Goal: Information Seeking & Learning: Compare options

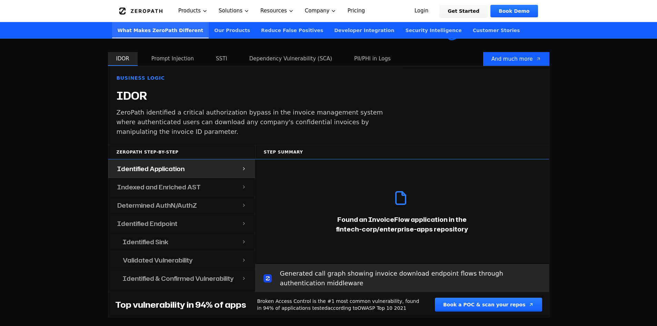
click at [156, 182] on h4 "Indexed and Enriched AST" at bounding box center [158, 187] width 83 height 10
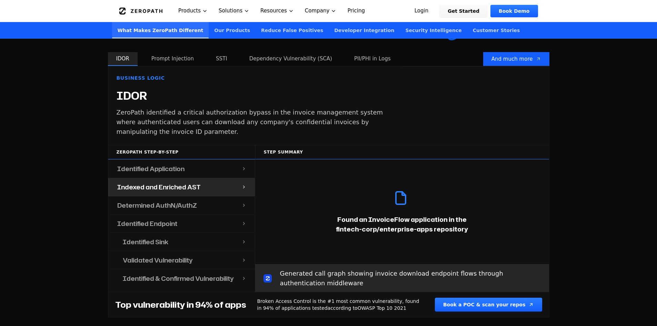
click at [174, 200] on h4 "Determined AuthN/AuthZ" at bounding box center [157, 205] width 80 height 10
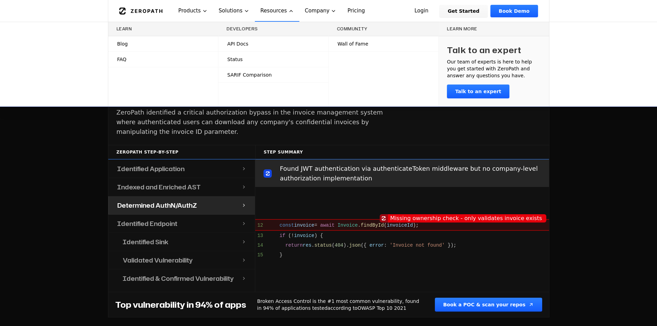
scroll to position [586, 0]
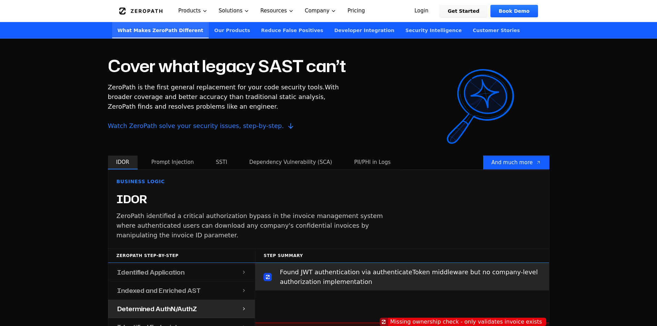
click at [168, 156] on button "Prompt Injection" at bounding box center [172, 163] width 59 height 14
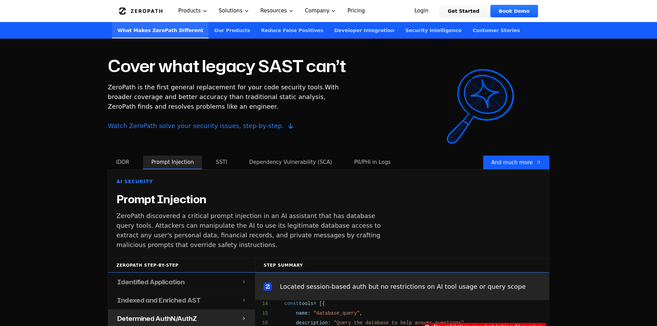
click at [223, 156] on button "SSTI" at bounding box center [222, 163] width 28 height 14
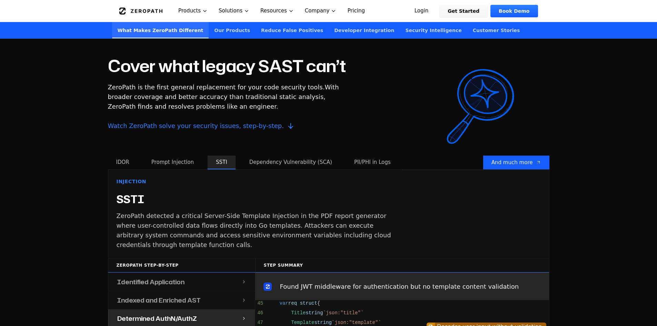
click at [275, 156] on button "Dependency Vulnerability (SCA)" at bounding box center [290, 163] width 99 height 14
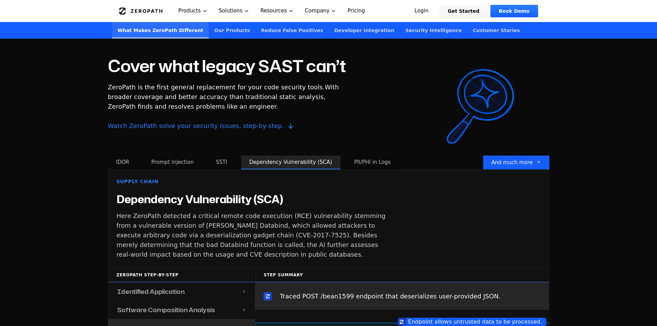
scroll to position [237, 0]
drag, startPoint x: 357, startPoint y: 148, endPoint x: 359, endPoint y: 152, distance: 4.5
click at [358, 156] on button "PII/PHI in Logs" at bounding box center [372, 163] width 53 height 14
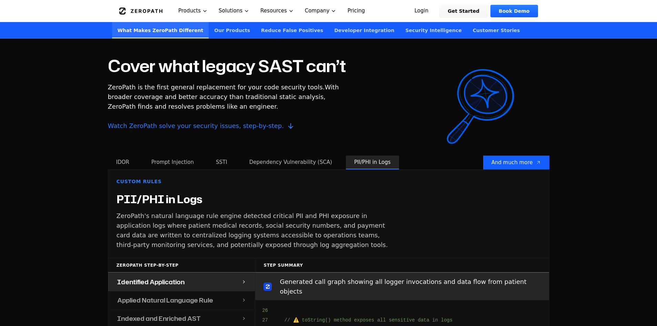
click at [358, 159] on button "PII/PHI in Logs" at bounding box center [372, 163] width 53 height 14
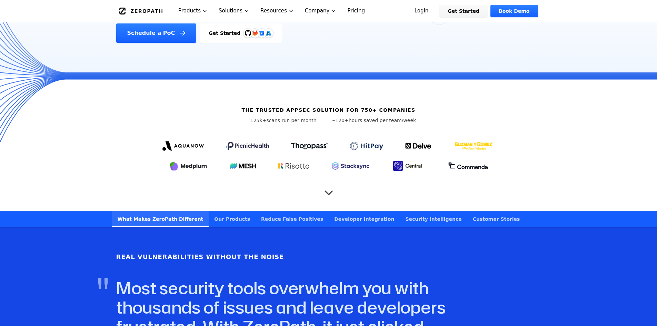
scroll to position [0, 0]
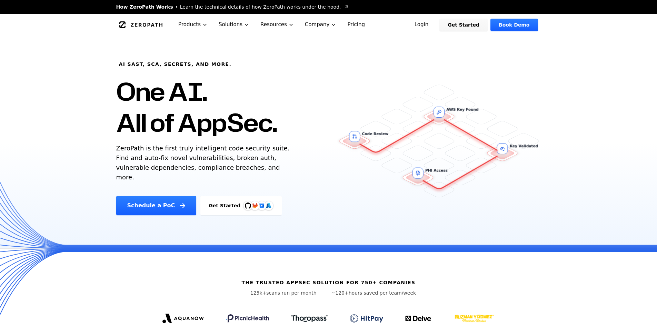
click at [348, 24] on link "Pricing" at bounding box center [356, 25] width 29 height 22
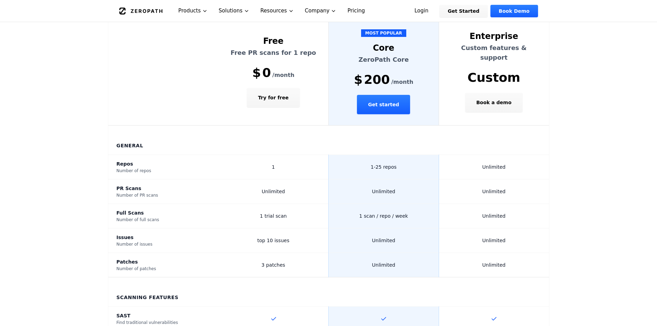
scroll to position [207, 0]
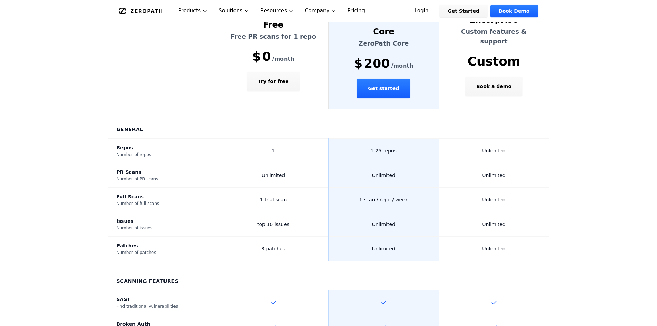
drag, startPoint x: 341, startPoint y: 174, endPoint x: 419, endPoint y: 174, distance: 78.0
click at [419, 188] on td "1 scan / repo / week" at bounding box center [384, 200] width 110 height 24
drag, startPoint x: 372, startPoint y: 203, endPoint x: 411, endPoint y: 205, distance: 39.0
click at [411, 212] on td "Unlimited" at bounding box center [384, 224] width 110 height 24
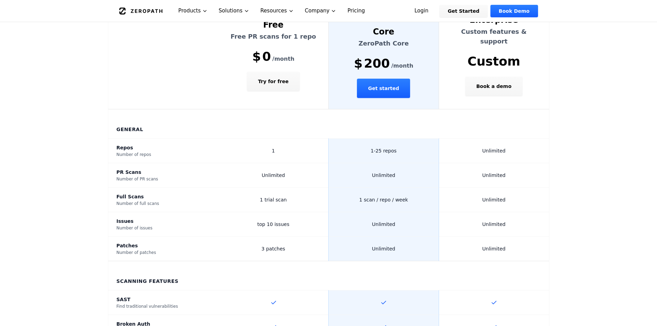
click at [411, 212] on td "Unlimited" at bounding box center [384, 224] width 110 height 24
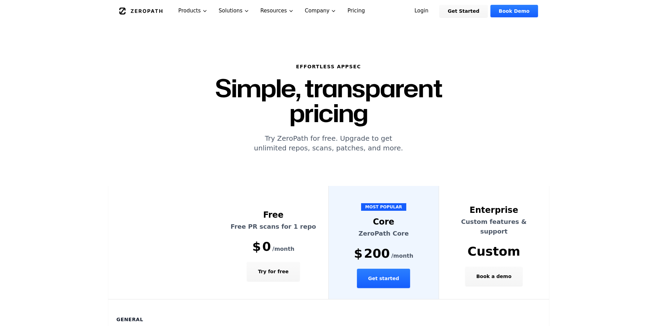
scroll to position [0, 0]
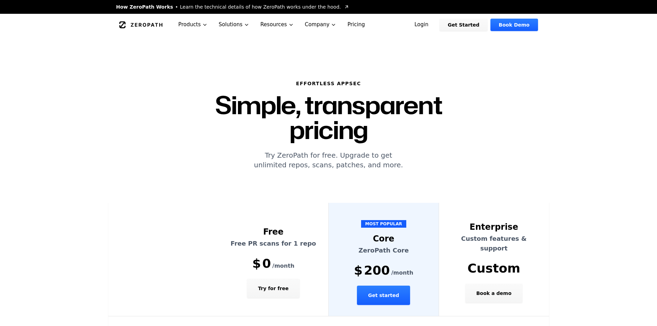
drag, startPoint x: 359, startPoint y: 249, endPoint x: 407, endPoint y: 245, distance: 48.2
click at [407, 264] on div "$ 200 /month" at bounding box center [383, 271] width 93 height 14
click at [407, 269] on span "/month" at bounding box center [402, 273] width 22 height 8
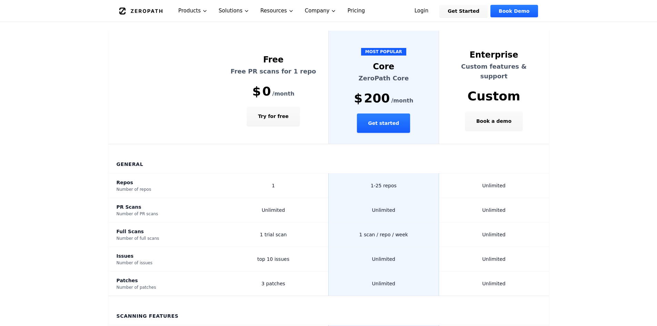
scroll to position [172, 0]
drag, startPoint x: 359, startPoint y: 161, endPoint x: 460, endPoint y: 159, distance: 101.4
click at [460, 173] on tr "Repos Number of repos 1 1-25 repos Unlimited" at bounding box center [328, 185] width 441 height 24
click at [456, 173] on td "Unlimited" at bounding box center [494, 185] width 110 height 24
drag, startPoint x: 357, startPoint y: 195, endPoint x: 385, endPoint y: 193, distance: 28.7
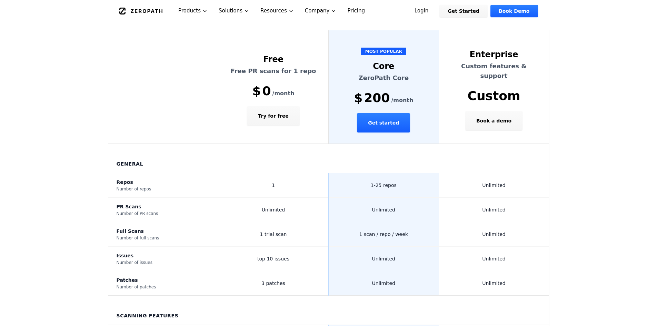
click at [385, 198] on td "Unlimited" at bounding box center [384, 210] width 110 height 24
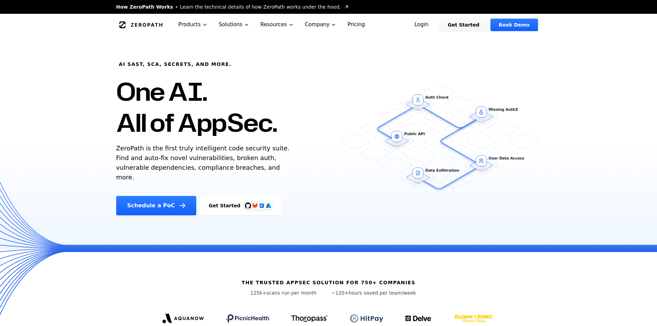
click at [354, 26] on link "Pricing" at bounding box center [356, 25] width 29 height 22
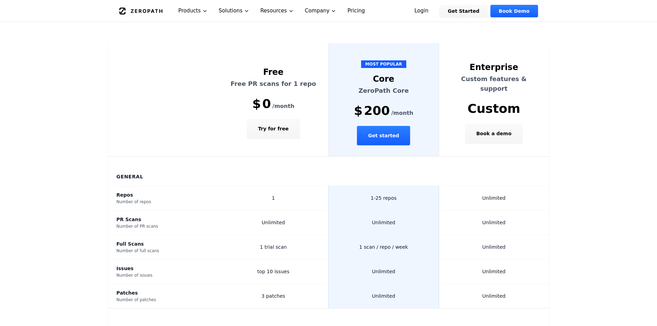
scroll to position [241, 0]
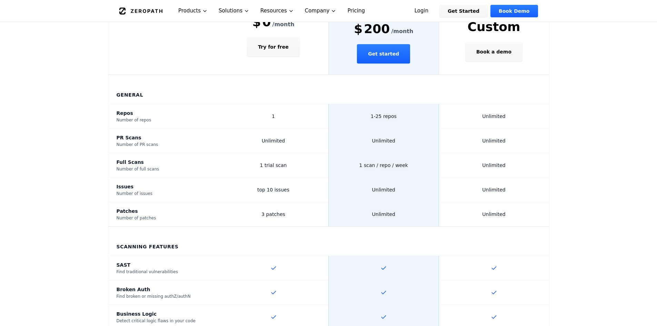
drag, startPoint x: 369, startPoint y: 93, endPoint x: 401, endPoint y: 93, distance: 32.1
click at [401, 104] on td "1-25 repos" at bounding box center [384, 116] width 110 height 24
drag, startPoint x: 359, startPoint y: 142, endPoint x: 370, endPoint y: 142, distance: 10.4
click at [370, 153] on td "1 scan / repo / week" at bounding box center [384, 165] width 110 height 24
drag, startPoint x: 384, startPoint y: 140, endPoint x: 387, endPoint y: 139, distance: 3.5
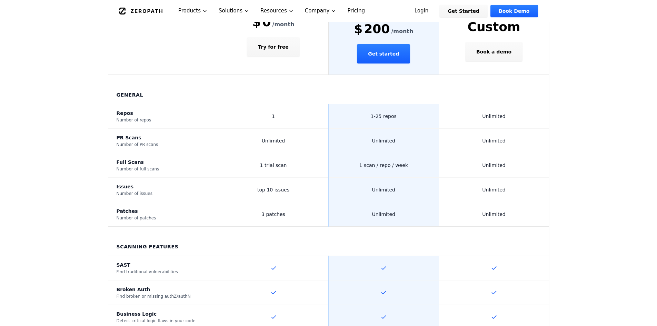
click at [386, 162] on span "1 scan / repo / week" at bounding box center [383, 165] width 49 height 6
drag, startPoint x: 397, startPoint y: 139, endPoint x: 415, endPoint y: 140, distance: 18.0
click at [415, 153] on td "1 scan / repo / week" at bounding box center [384, 165] width 110 height 24
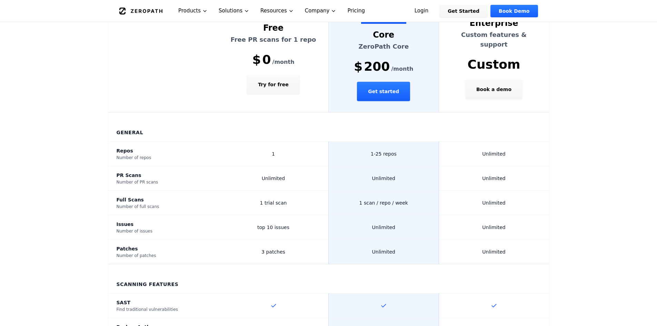
scroll to position [172, 0]
